Goal: Answer question/provide support

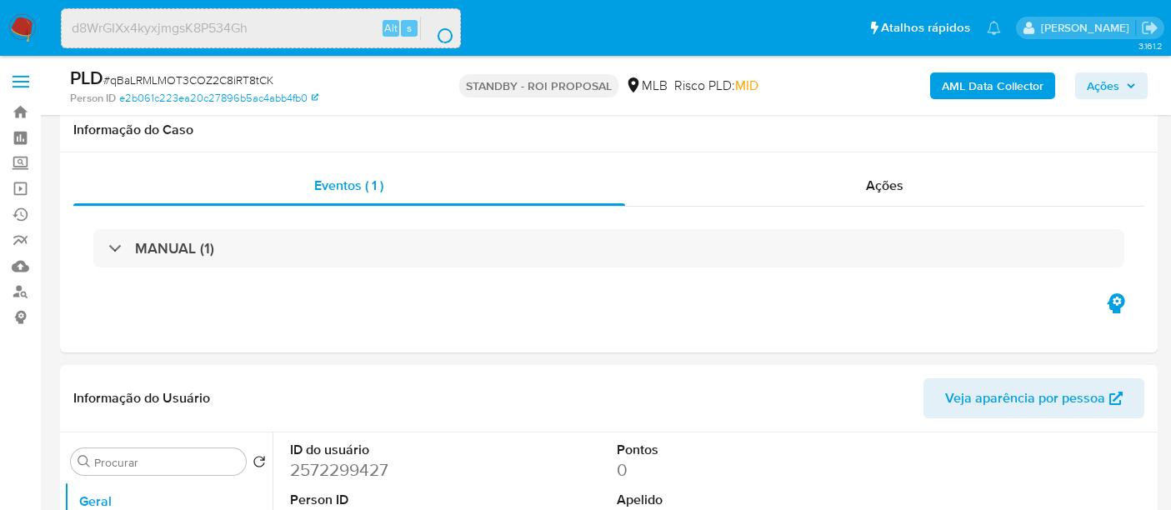
select select "10"
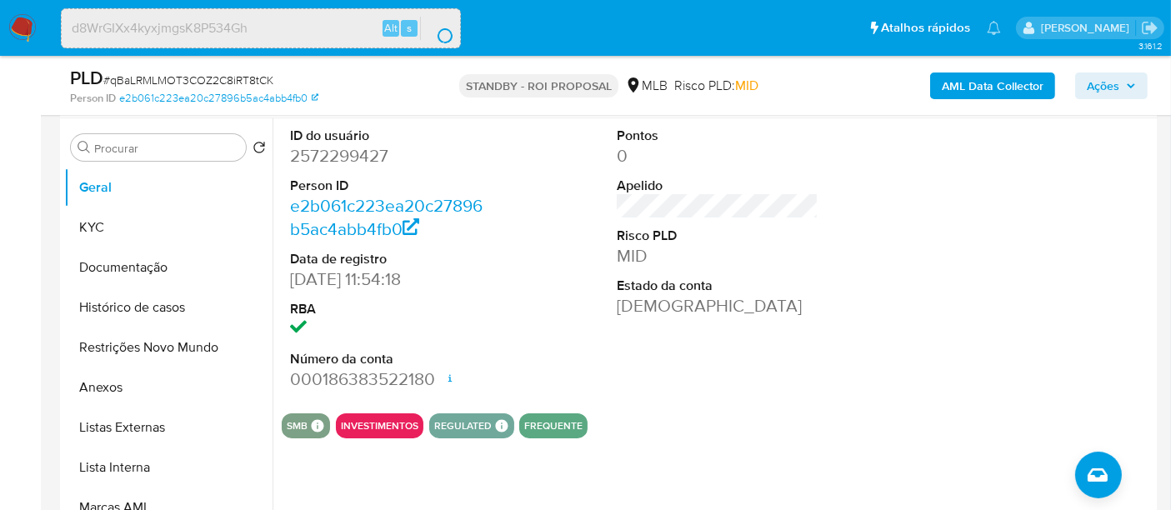
scroll to position [374, 0]
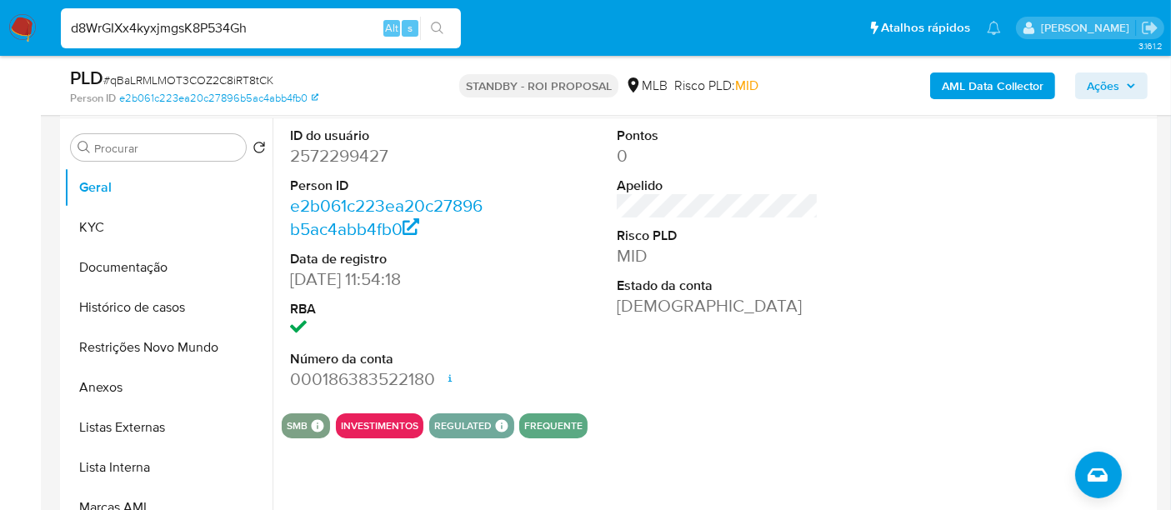
drag, startPoint x: 281, startPoint y: 31, endPoint x: 0, endPoint y: 27, distance: 280.9
click at [0, 27] on nav "Pausado Ver notificaciones d8WrGIXx4kyxjmgsK8P534Gh Alt s Atalhos rápidos Presi…" at bounding box center [585, 28] width 1171 height 56
drag, startPoint x: 93, startPoint y: 223, endPoint x: 157, endPoint y: 231, distance: 64.6
click at [93, 223] on button "KYC" at bounding box center [161, 228] width 195 height 40
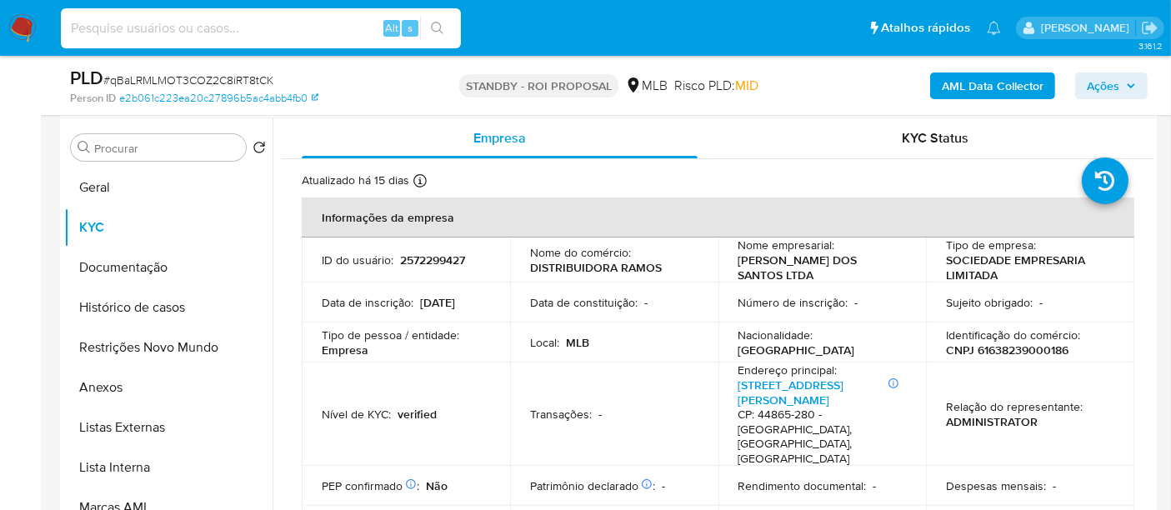
paste input "d8WrGIXx4kyxjmgsK8P534Gh"
type input "d8WrGIXx4kyxjmgsK8P534Gh"
click at [432, 25] on icon "search-icon" at bounding box center [437, 28] width 13 height 13
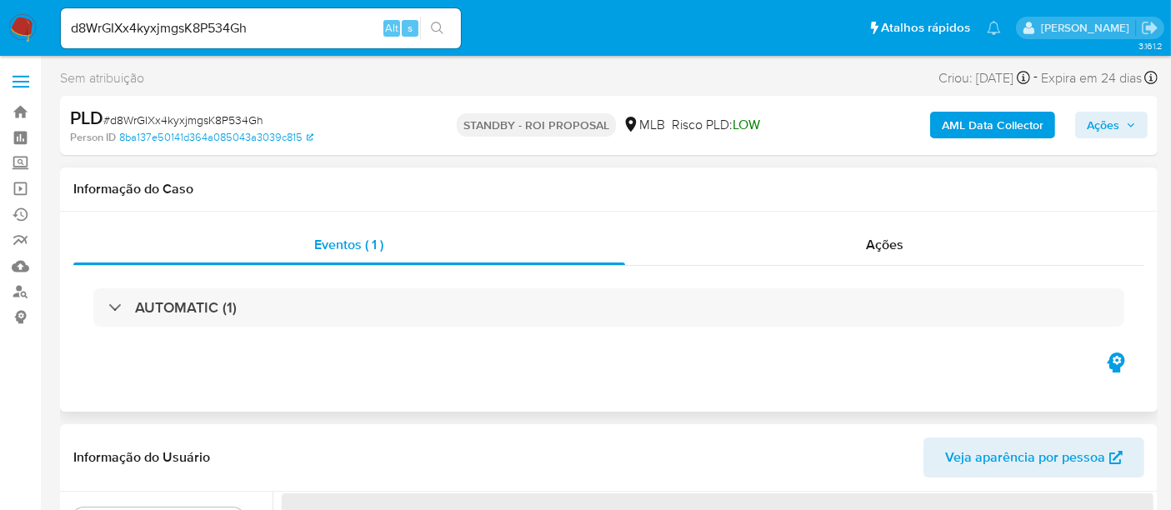
select select "10"
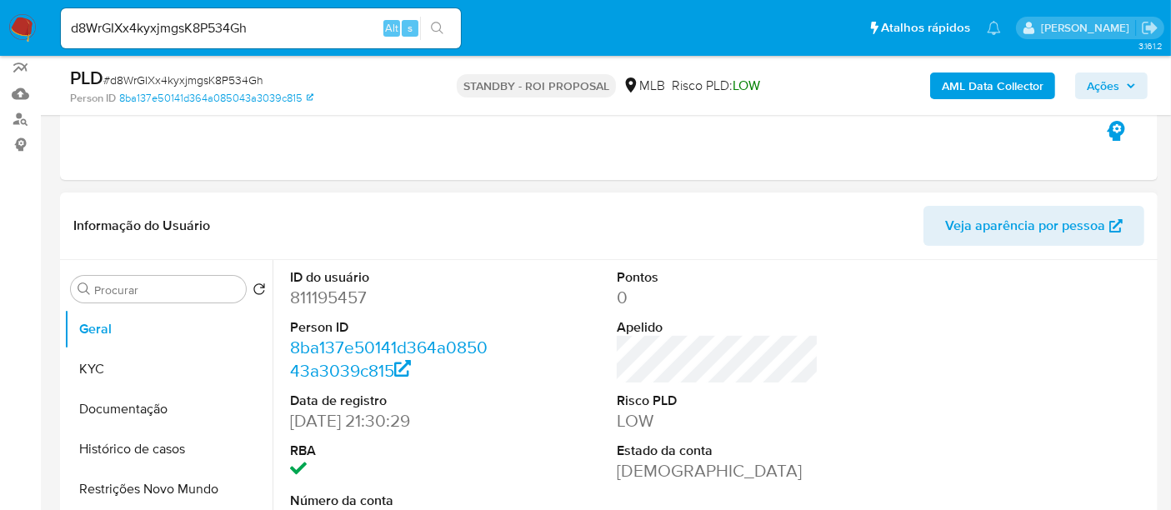
scroll to position [185, 0]
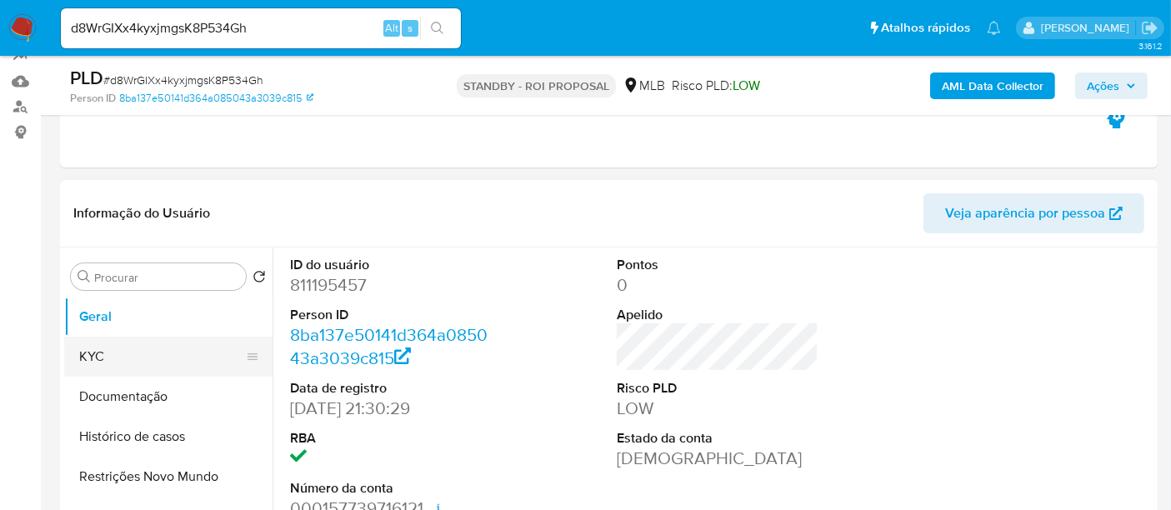
drag, startPoint x: 98, startPoint y: 351, endPoint x: 162, endPoint y: 360, distance: 64.0
click at [100, 351] on button "KYC" at bounding box center [161, 357] width 195 height 40
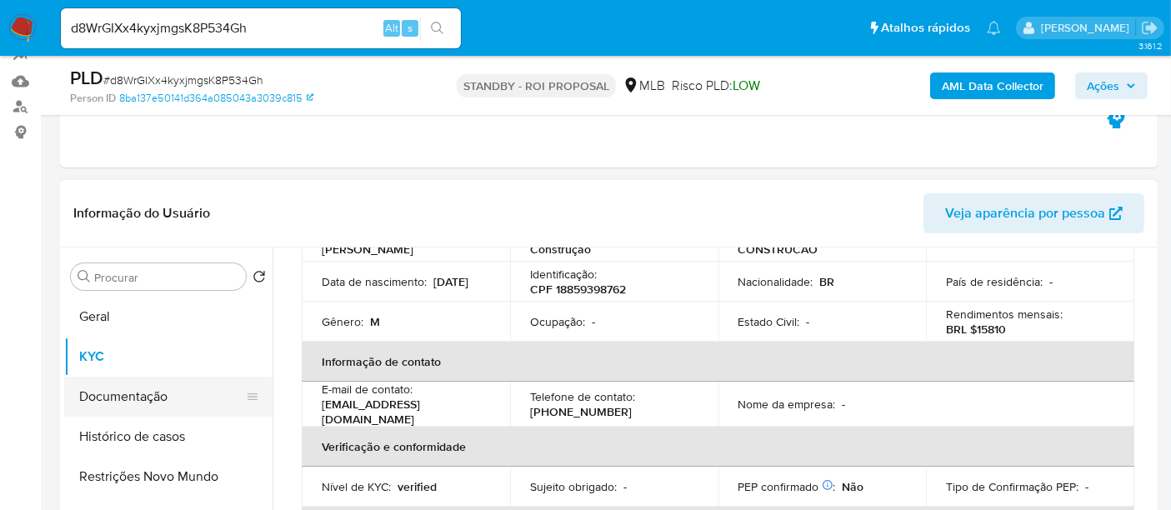
drag, startPoint x: 154, startPoint y: 393, endPoint x: 221, endPoint y: 393, distance: 66.7
click at [154, 393] on button "Documentação" at bounding box center [161, 397] width 195 height 40
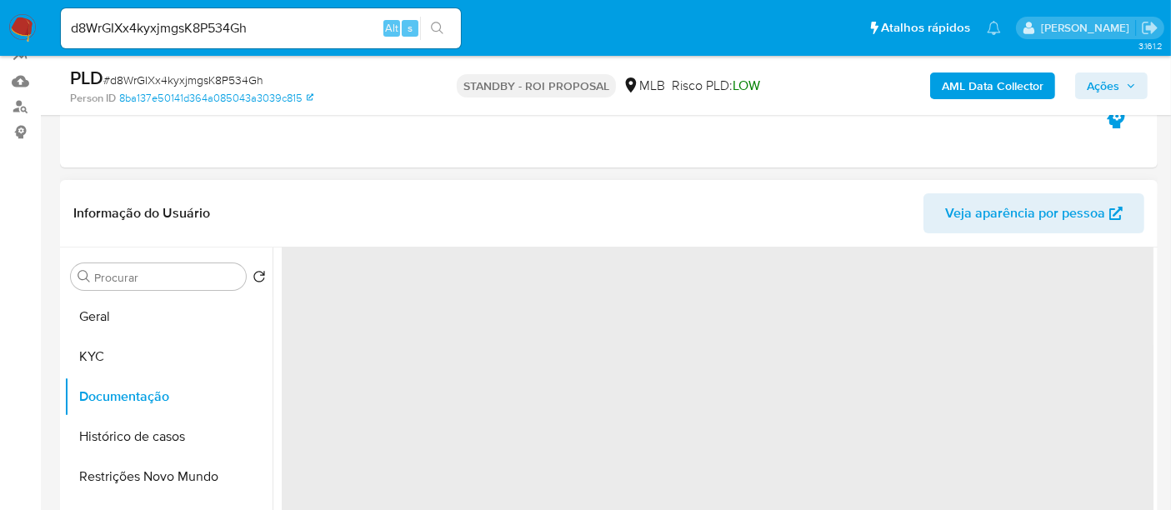
scroll to position [0, 0]
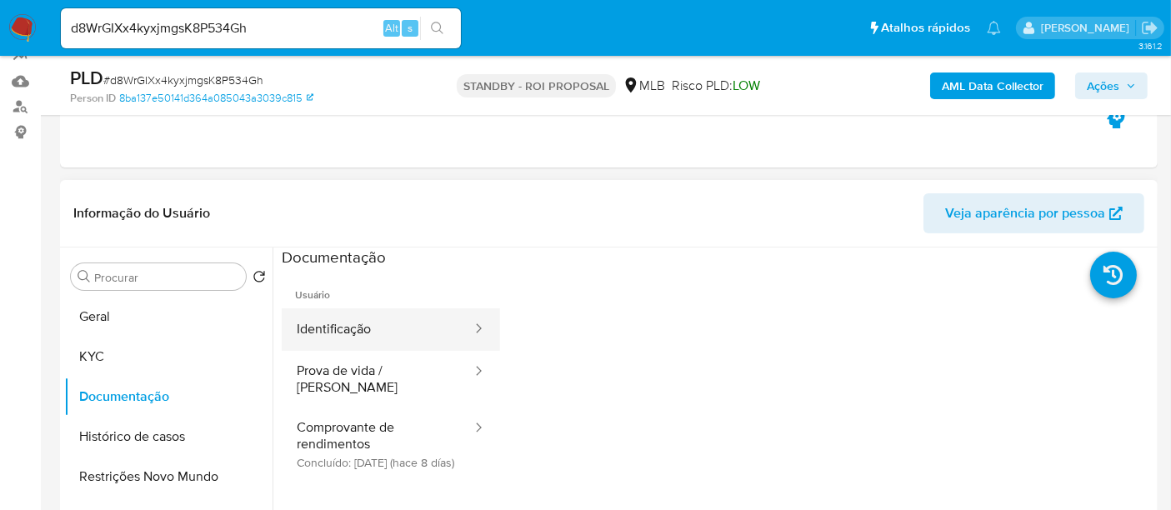
click at [357, 336] on button "Identificação" at bounding box center [378, 329] width 192 height 43
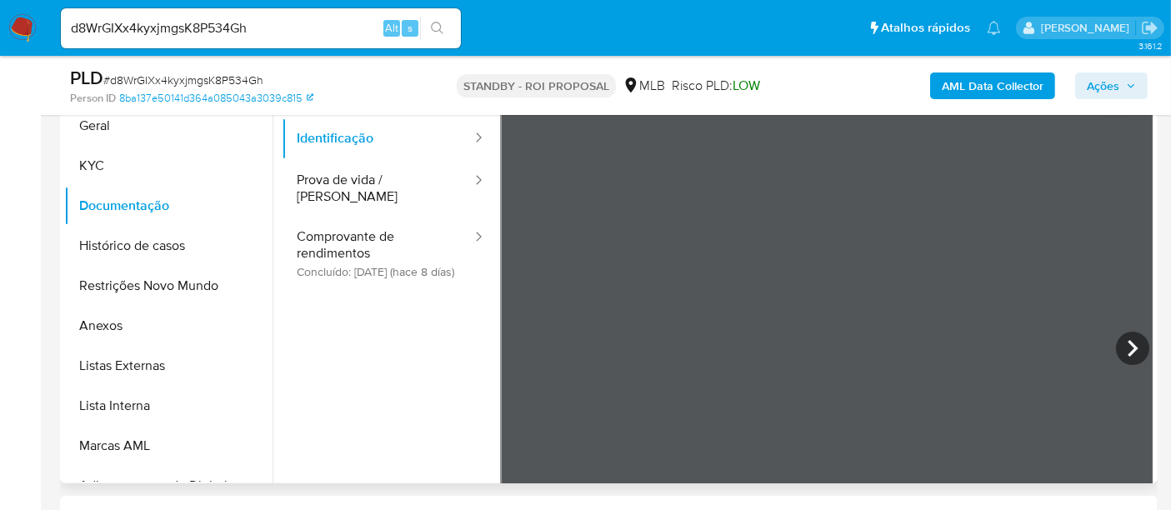
scroll to position [393, 0]
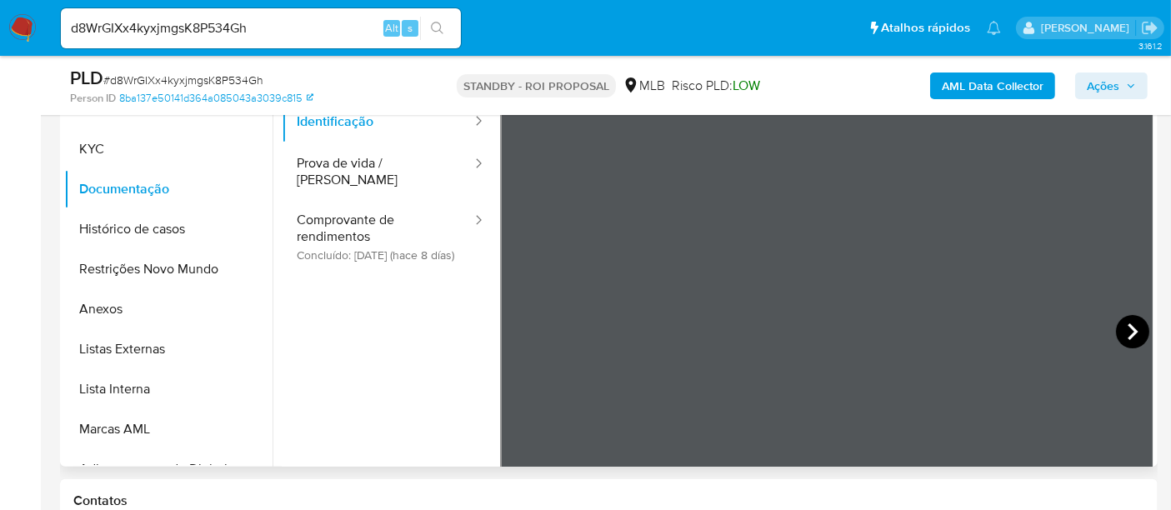
click at [1093, 324] on div at bounding box center [827, 334] width 654 height 547
click at [1117, 328] on icon at bounding box center [1132, 331] width 33 height 33
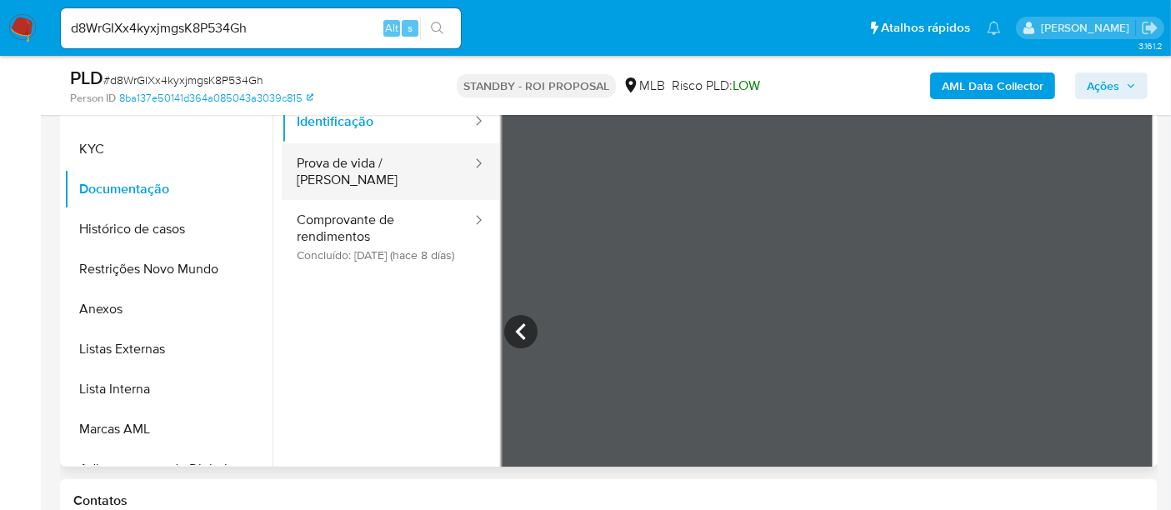
click at [364, 163] on button "Prova de vida / Selfie" at bounding box center [378, 171] width 192 height 57
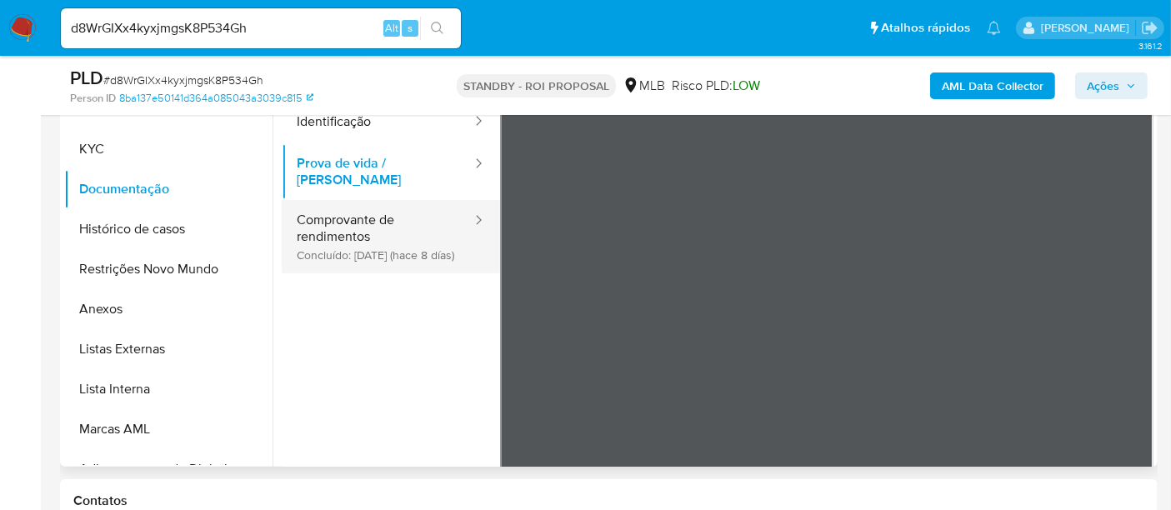
click at [359, 217] on button "Comprovante de rendimentos Concluído: 24/09/2025 (hace 8 días)" at bounding box center [378, 236] width 192 height 73
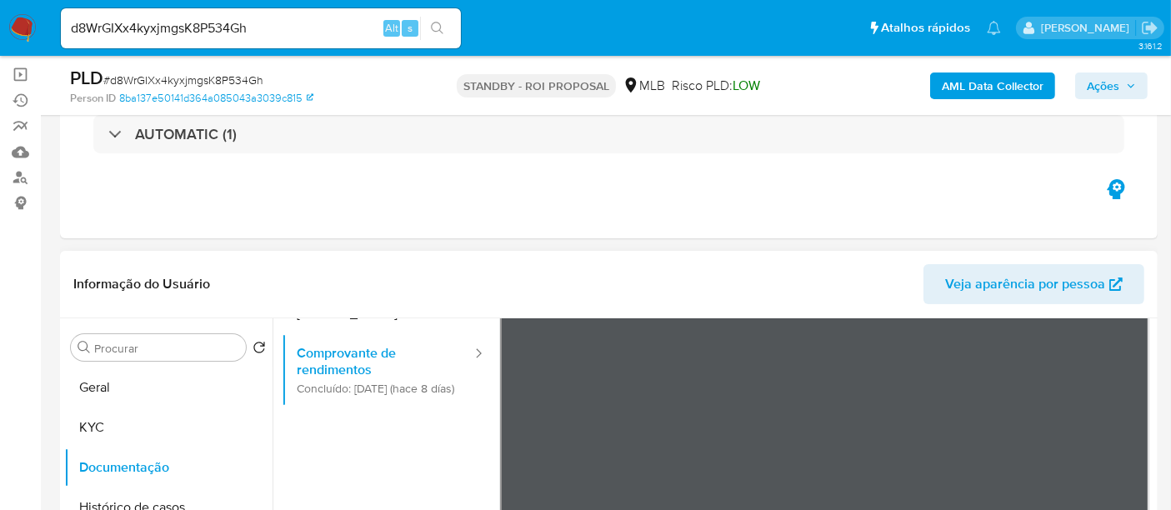
scroll to position [52, 0]
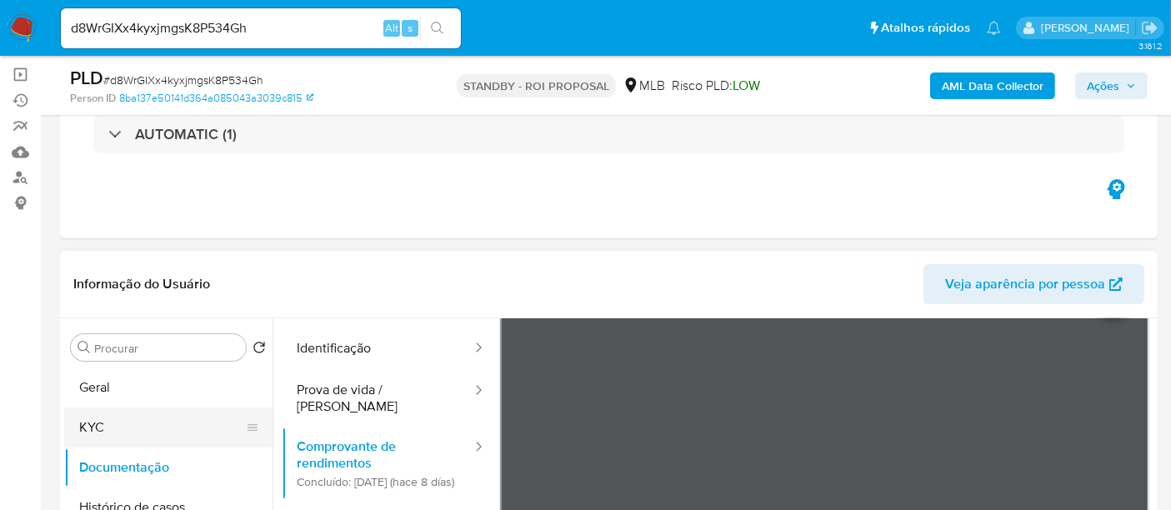
click at [104, 414] on button "KYC" at bounding box center [161, 428] width 195 height 40
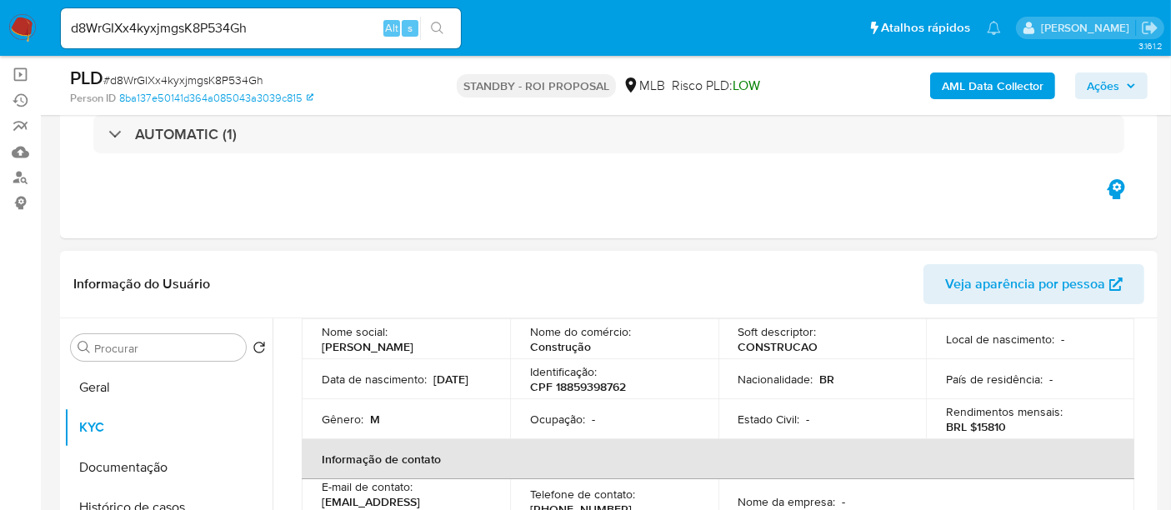
scroll to position [185, 0]
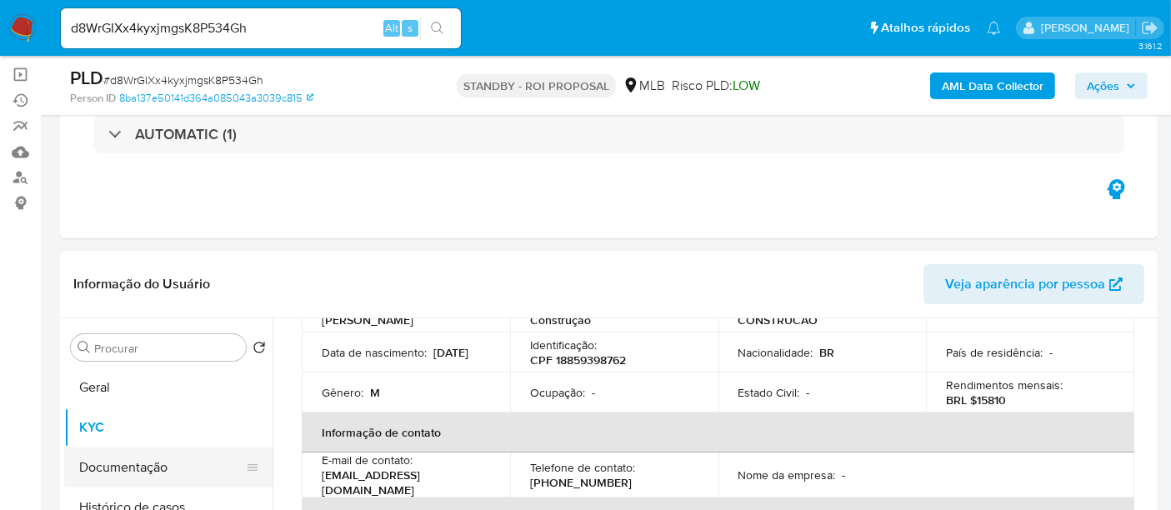
click at [123, 465] on button "Documentação" at bounding box center [161, 468] width 195 height 40
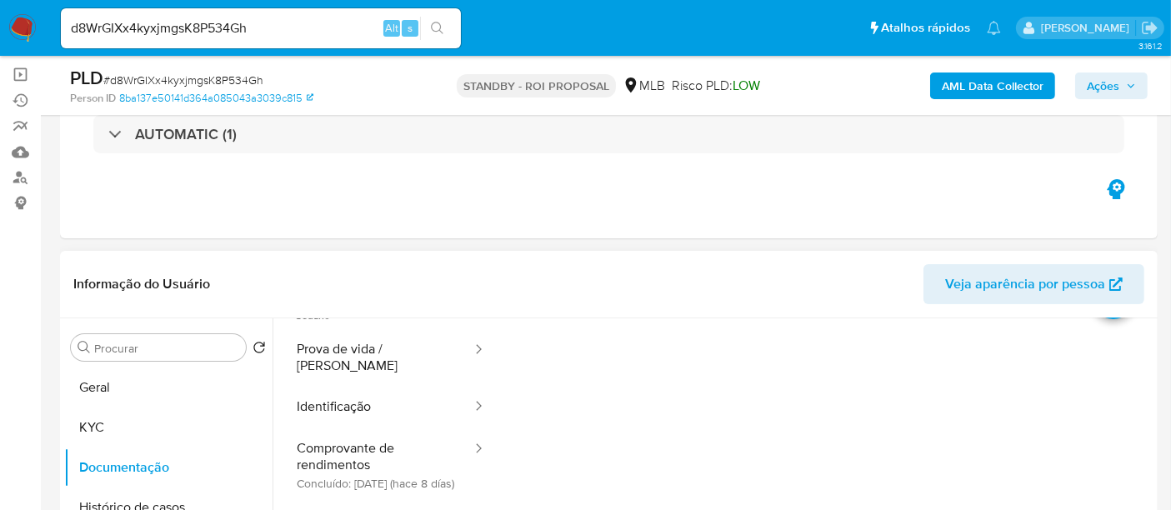
scroll to position [93, 0]
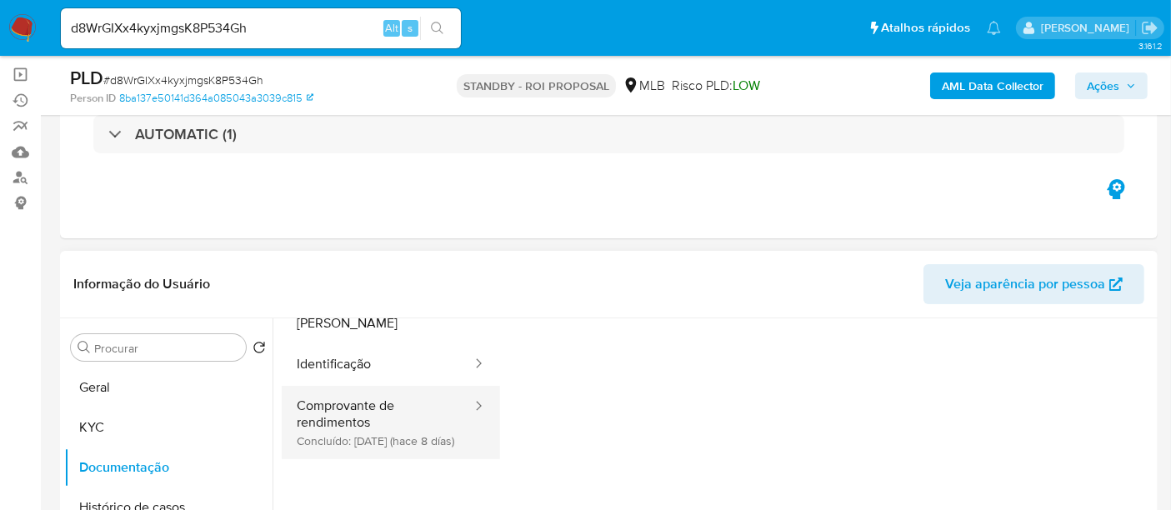
click at [367, 405] on button "Comprovante de rendimentos Concluído: 24/09/2025 (hace 8 días)" at bounding box center [378, 422] width 192 height 73
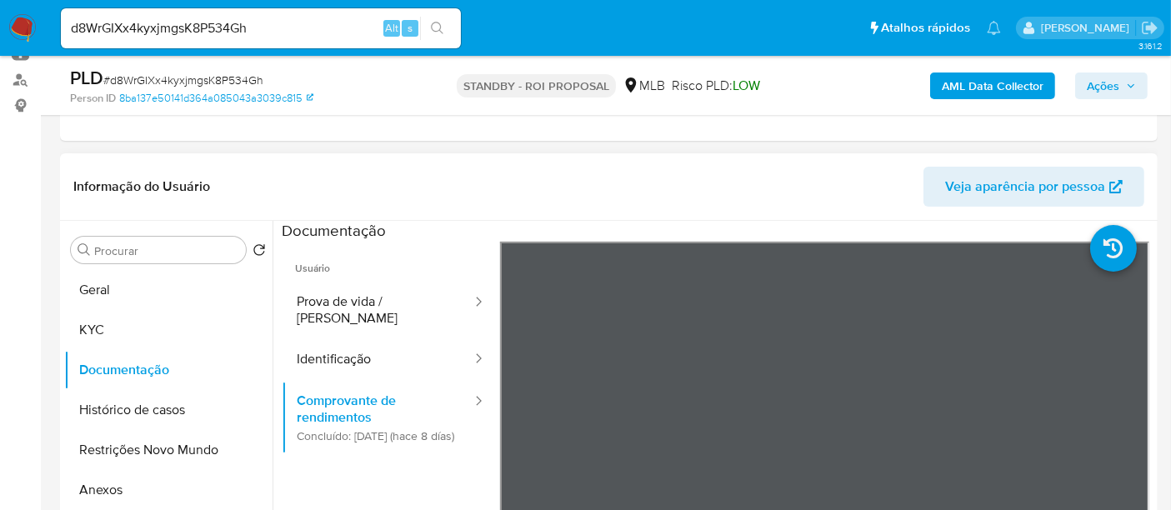
scroll to position [207, 0]
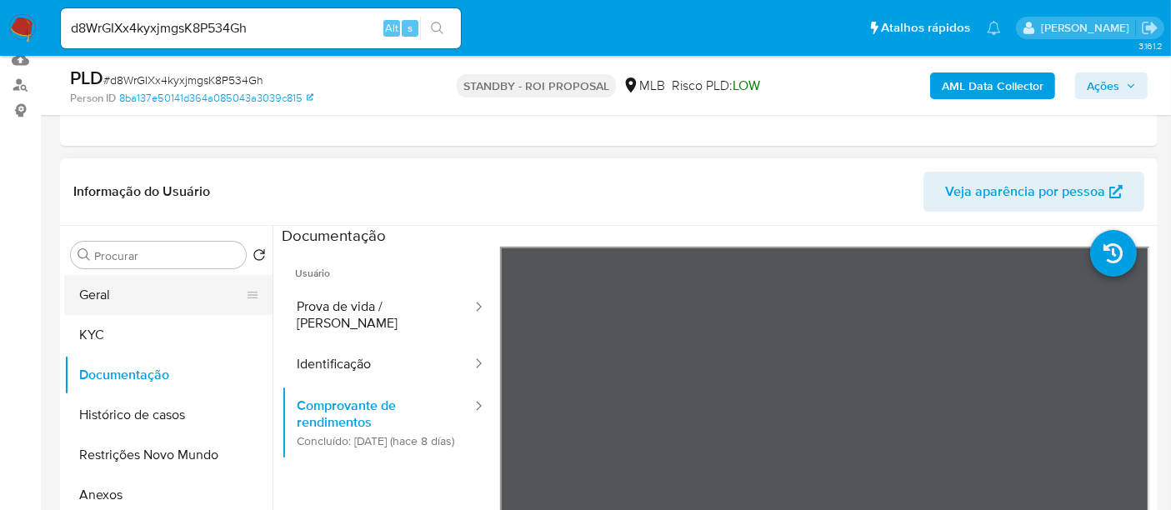
click at [108, 286] on button "Geral" at bounding box center [161, 295] width 195 height 40
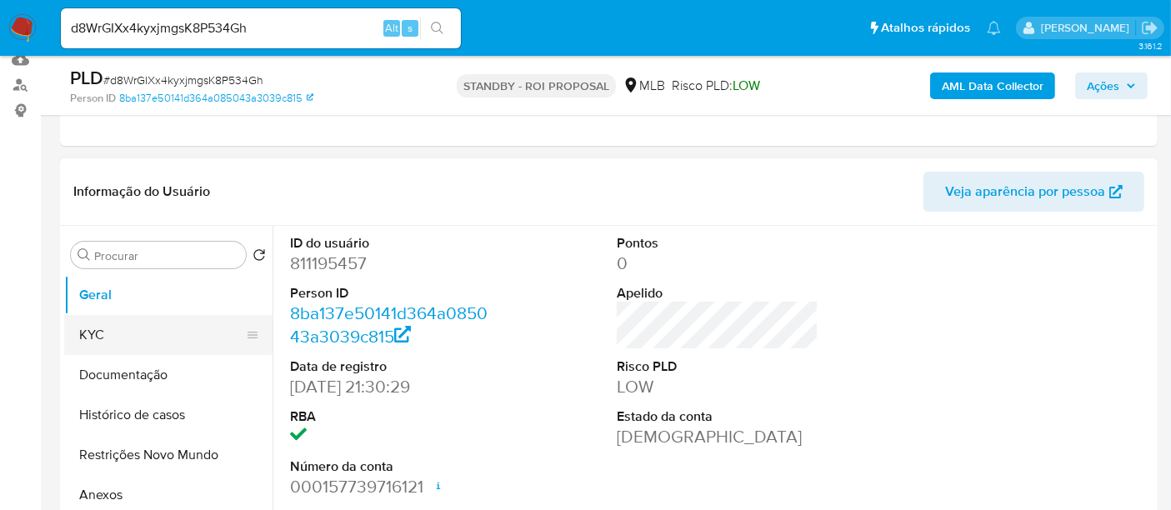
click at [85, 324] on button "KYC" at bounding box center [161, 335] width 195 height 40
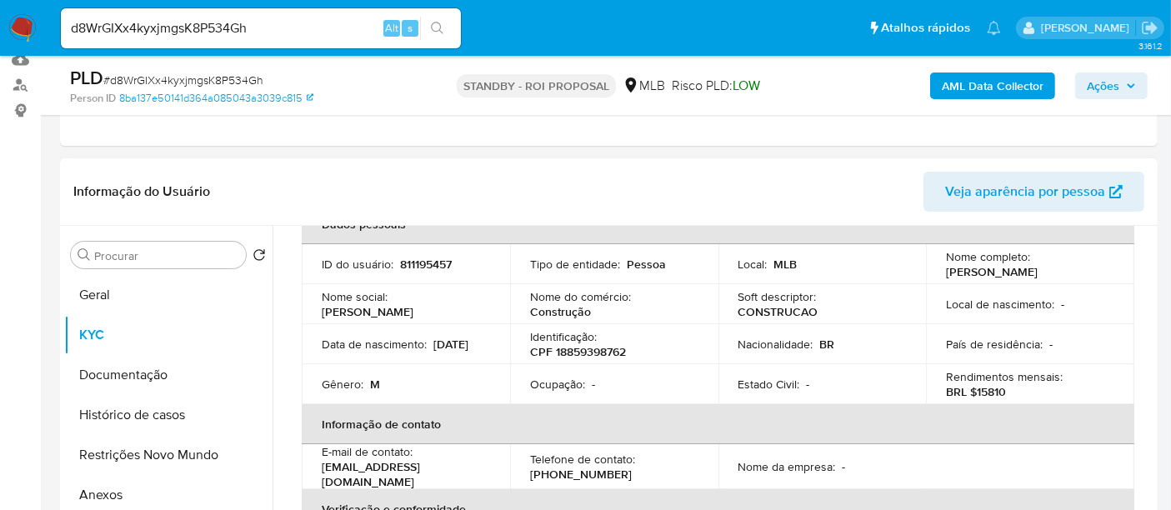
scroll to position [93, 0]
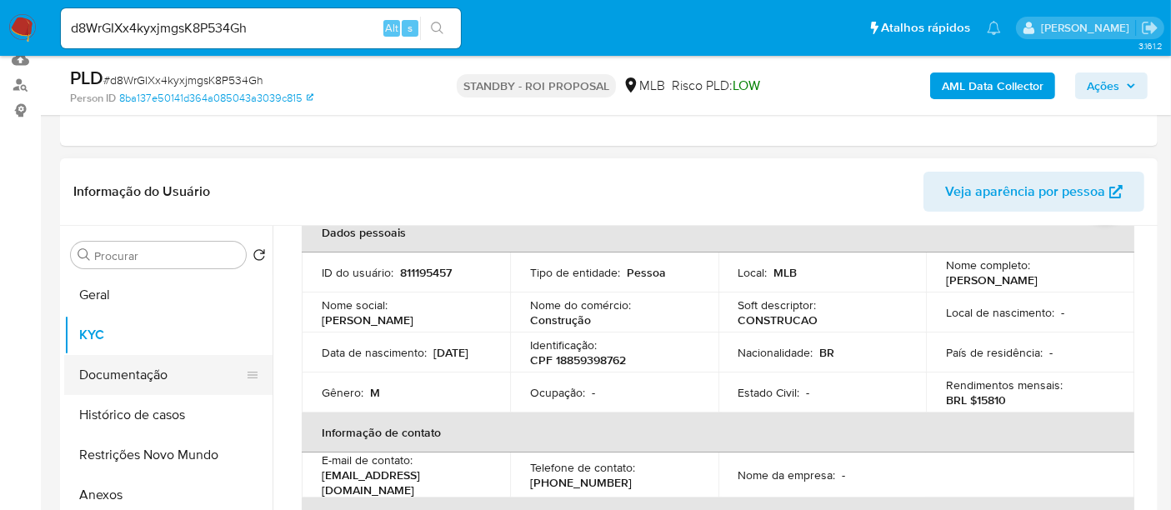
drag, startPoint x: 140, startPoint y: 377, endPoint x: 181, endPoint y: 377, distance: 40.8
click at [142, 377] on button "Documentação" at bounding box center [161, 375] width 195 height 40
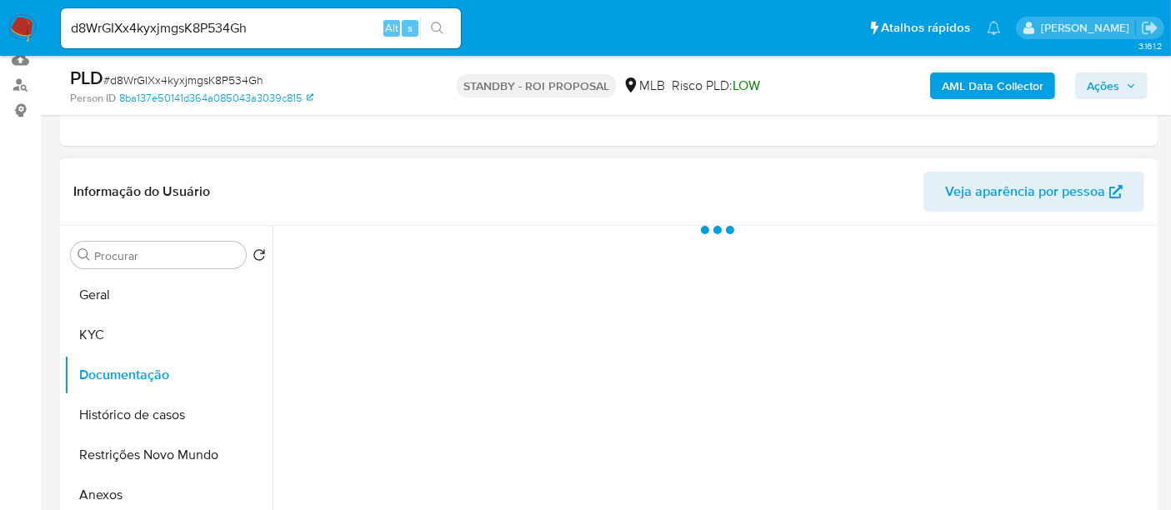
scroll to position [0, 0]
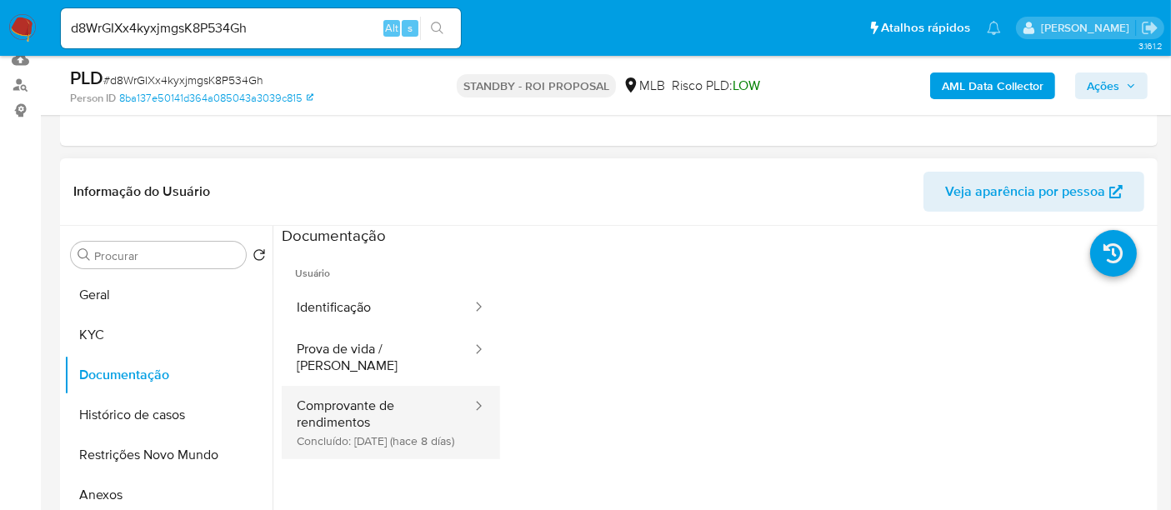
click at [364, 407] on button "Comprovante de rendimentos Concluído: 24/09/2025 (hace 8 días)" at bounding box center [378, 422] width 192 height 73
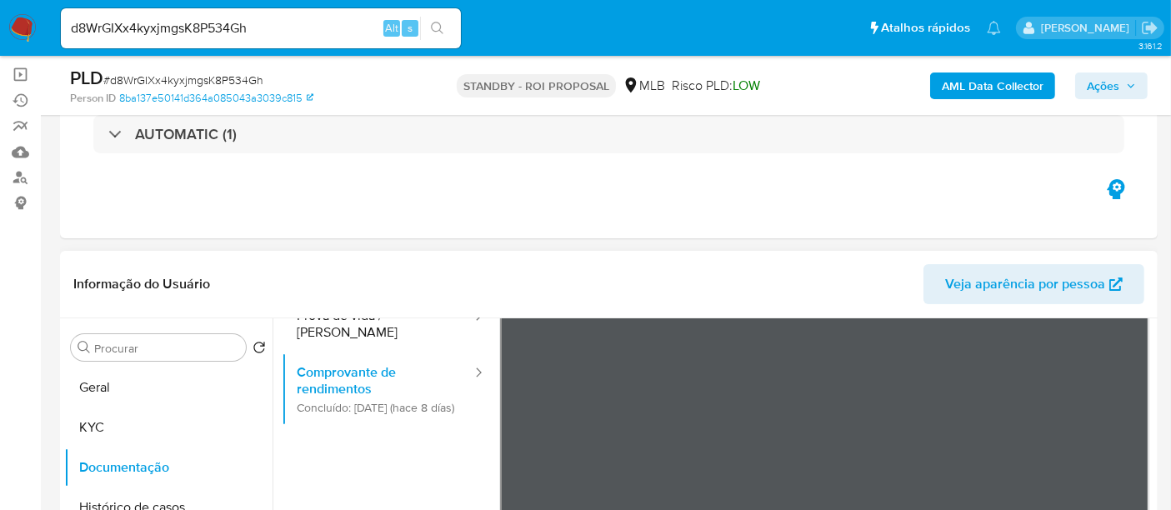
scroll to position [145, 0]
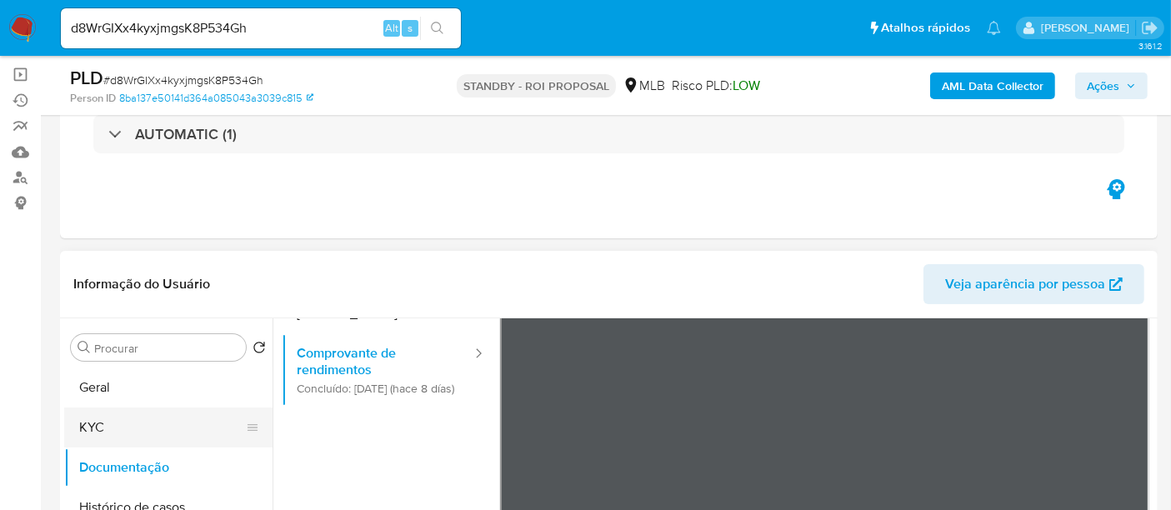
drag, startPoint x: 99, startPoint y: 425, endPoint x: 153, endPoint y: 422, distance: 53.4
click at [100, 425] on button "KYC" at bounding box center [161, 428] width 195 height 40
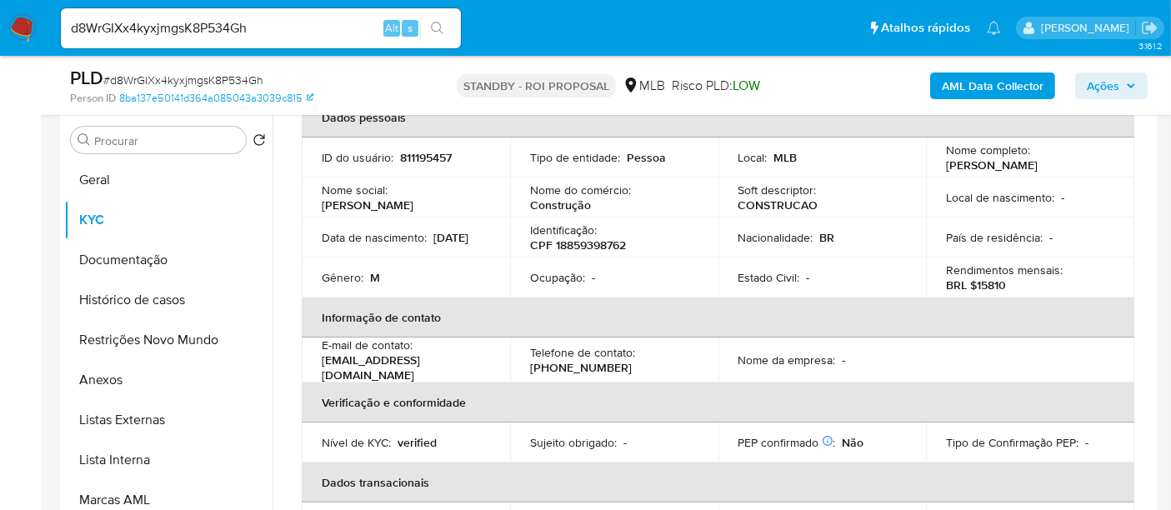
scroll to position [0, 0]
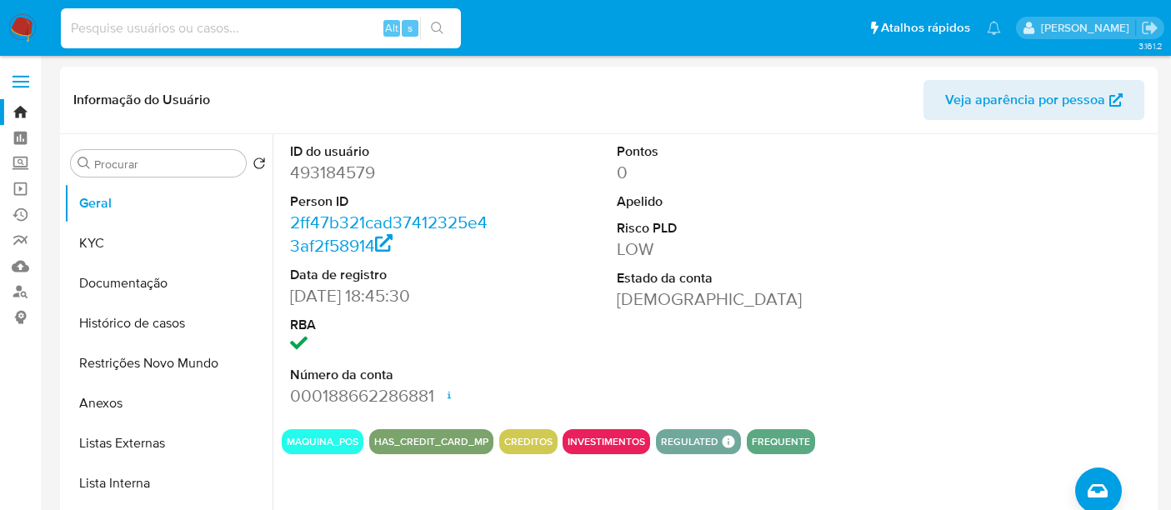
select select "10"
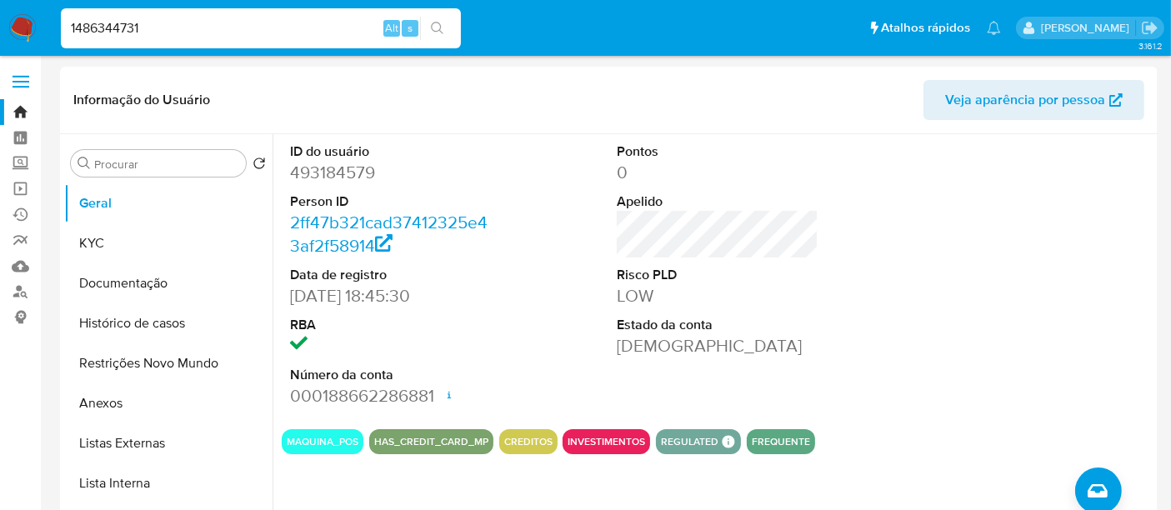
type input "1486344731"
click at [443, 27] on icon "search-icon" at bounding box center [437, 28] width 13 height 13
